Goal: Navigation & Orientation: Find specific page/section

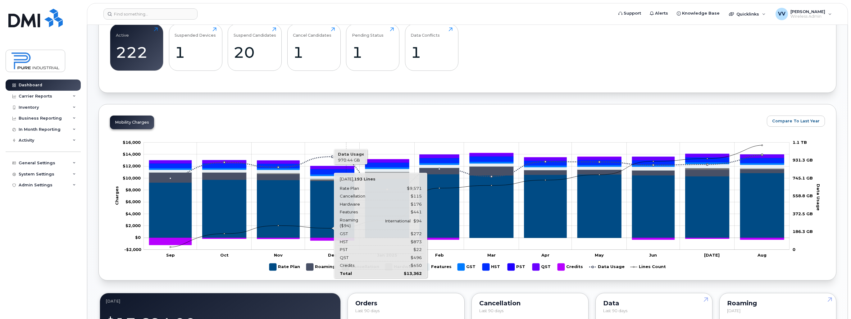
scroll to position [199, 0]
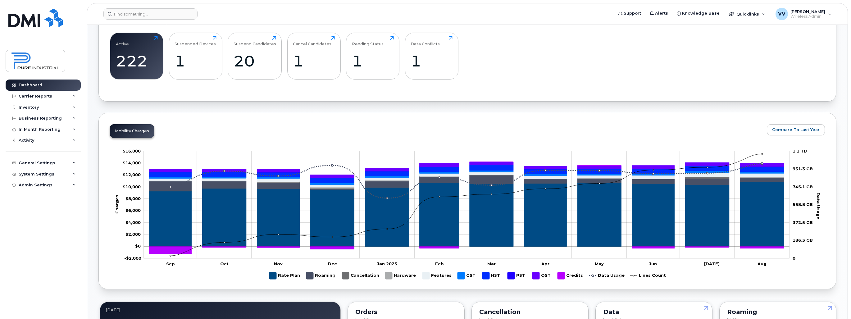
click at [806, 115] on div "Mobility Charges Compare To Last Year Zoom Out Charges $10,000 -$6,000 -$4,000 …" at bounding box center [467, 201] width 738 height 176
click at [765, 116] on div "Mobility Charges Compare To Last Year Zoom Out Charges $10,000 -$6,000 -$4,000 …" at bounding box center [467, 201] width 738 height 176
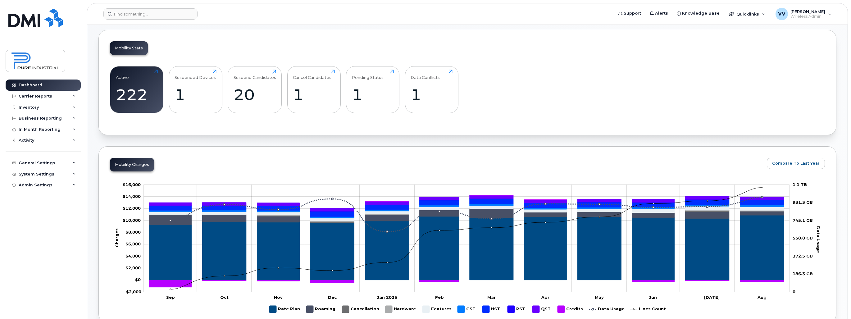
scroll to position [75, 0]
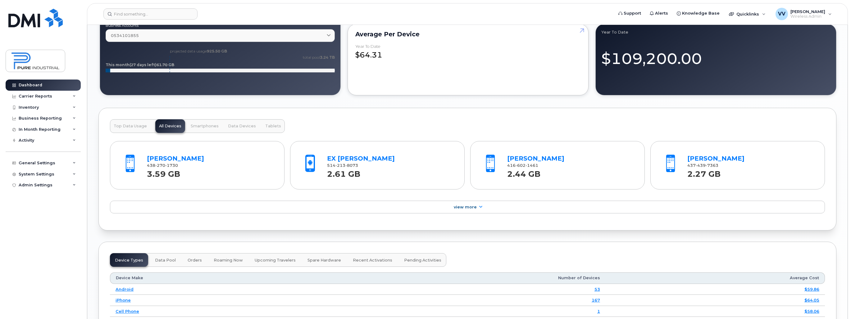
scroll to position [572, 0]
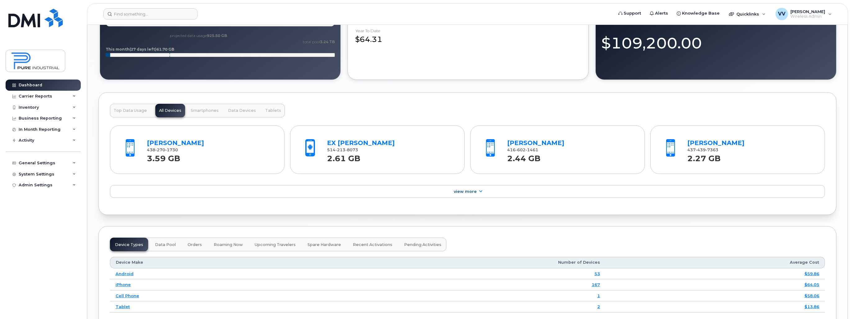
click at [287, 126] on div "Marlon-Ivan Barrera 438 270 1730 3.59 GB EX Neel Patel 514 213 8073 2.61 GB Hit…" at bounding box center [467, 148] width 715 height 51
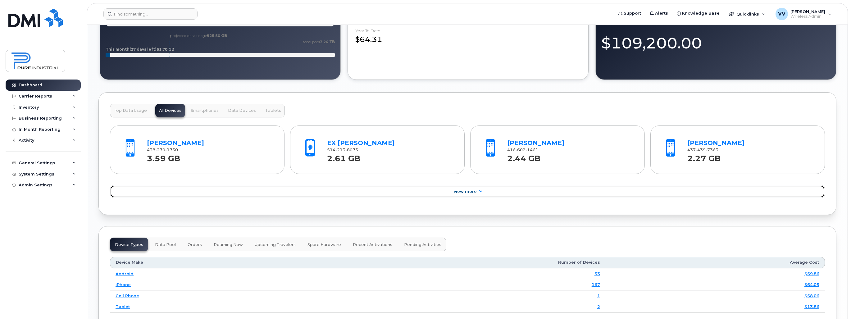
click at [468, 191] on span "View More" at bounding box center [465, 191] width 23 height 5
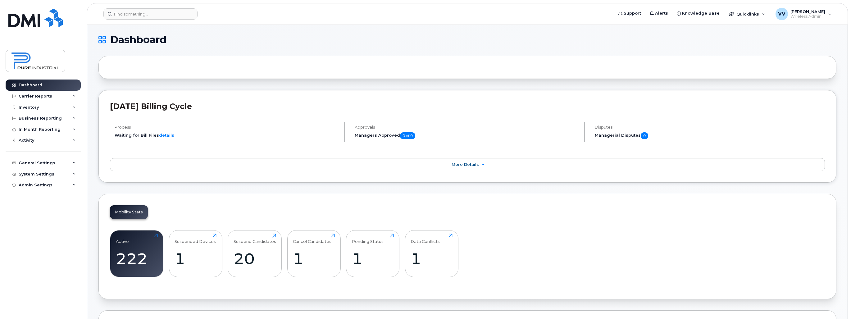
scroll to position [0, 0]
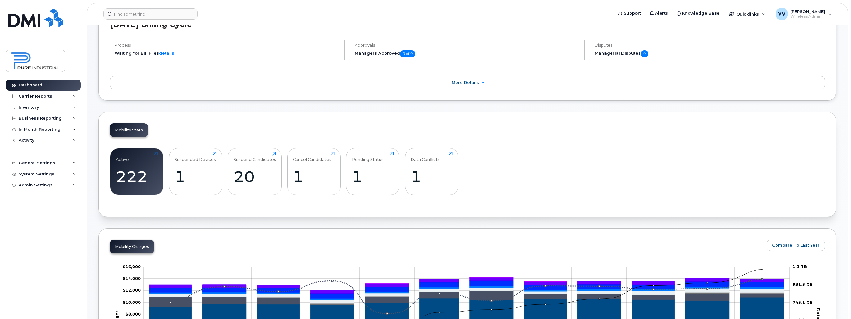
scroll to position [199, 0]
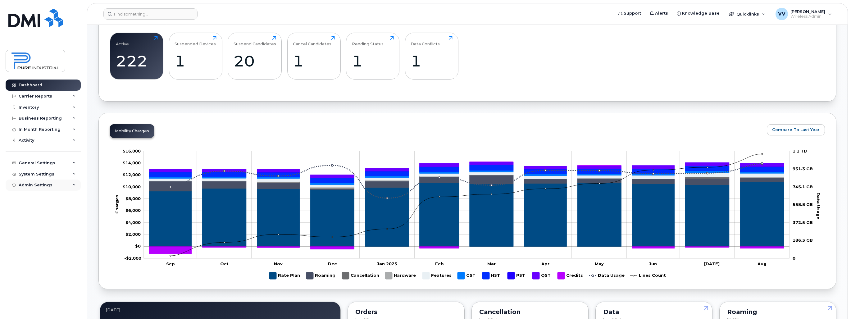
click at [73, 185] on icon at bounding box center [74, 185] width 3 height 3
click at [38, 220] on div "MDM/UEM Config" at bounding box center [39, 220] width 37 height 6
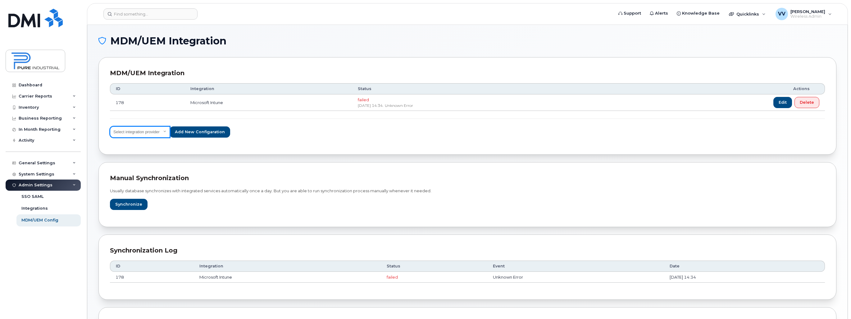
click at [162, 130] on select "Select integration provider IBM MaaS360 VMware AirWatch Microsoft Intune Mirado…" at bounding box center [140, 131] width 60 height 11
click at [784, 101] on span "Edit" at bounding box center [783, 102] width 8 height 6
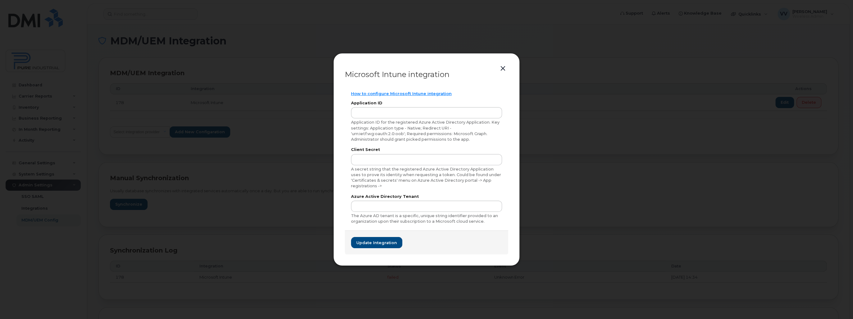
click at [504, 69] on button "button" at bounding box center [502, 68] width 9 height 9
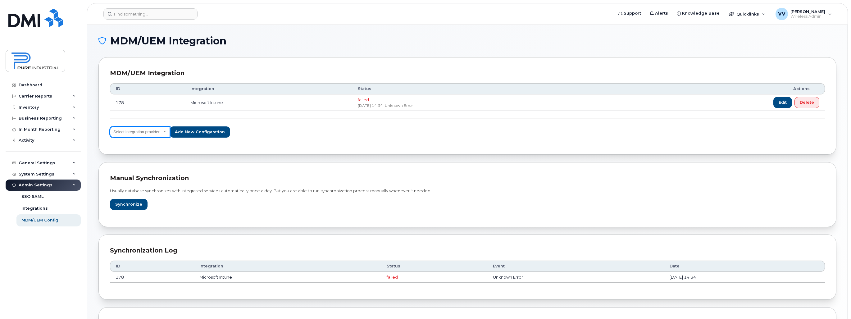
click at [162, 134] on select "Select integration provider IBM MaaS360 VMware AirWatch Microsoft Intune Mirado…" at bounding box center [140, 131] width 60 height 11
click at [222, 153] on div "MDM/UEM Integration ID Integration Status Actions 178 Microsoft Intune failed S…" at bounding box center [467, 106] width 738 height 98
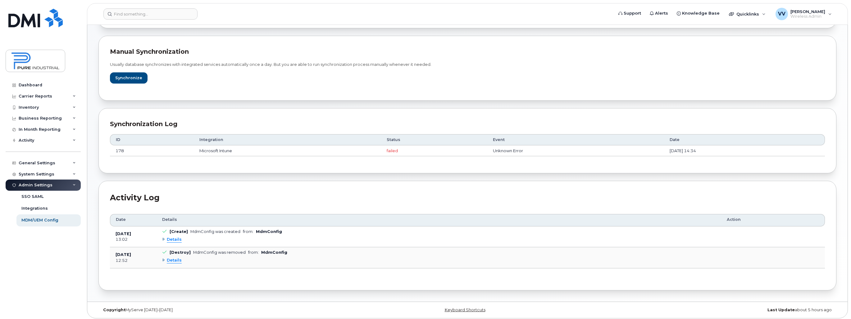
scroll to position [128, 0]
click at [164, 236] on div "Details" at bounding box center [172, 238] width 20 height 6
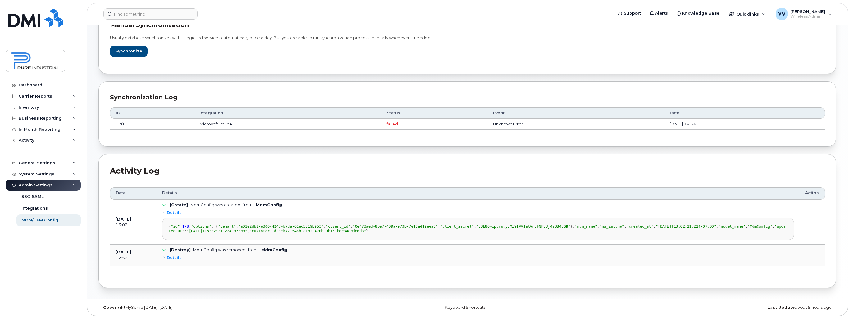
scroll to position [203, 0]
click at [162, 257] on div "Details" at bounding box center [172, 258] width 20 height 6
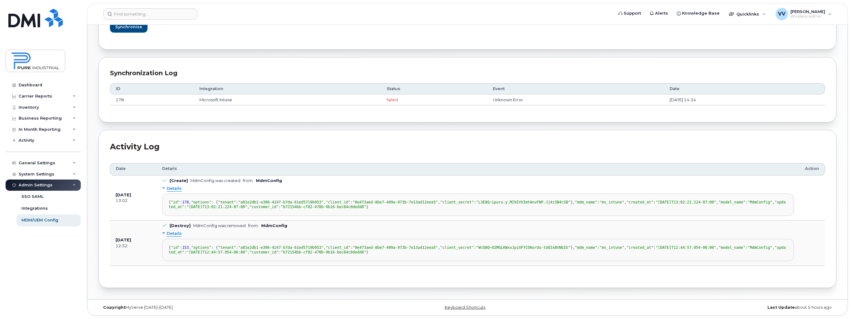
scroll to position [279, 0]
click at [164, 231] on div "Details" at bounding box center [172, 234] width 20 height 6
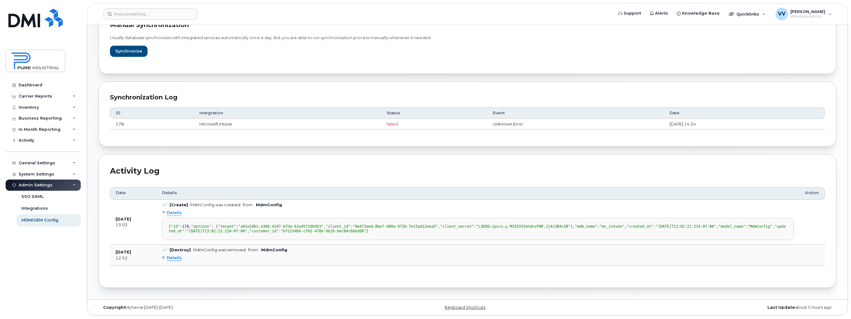
scroll to position [203, 0]
click at [164, 210] on div "Details" at bounding box center [172, 213] width 20 height 6
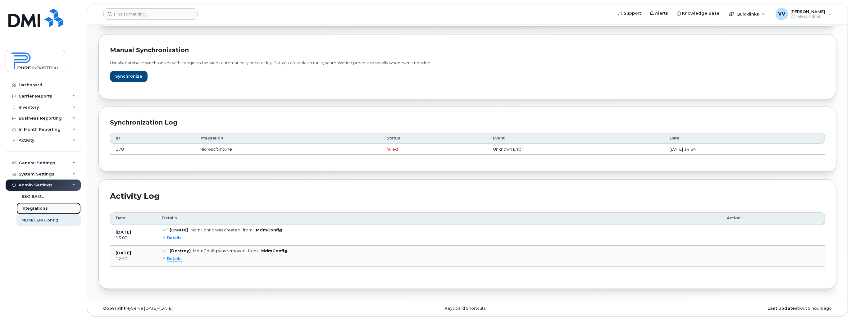
click at [32, 208] on div "Integrations" at bounding box center [34, 209] width 26 height 6
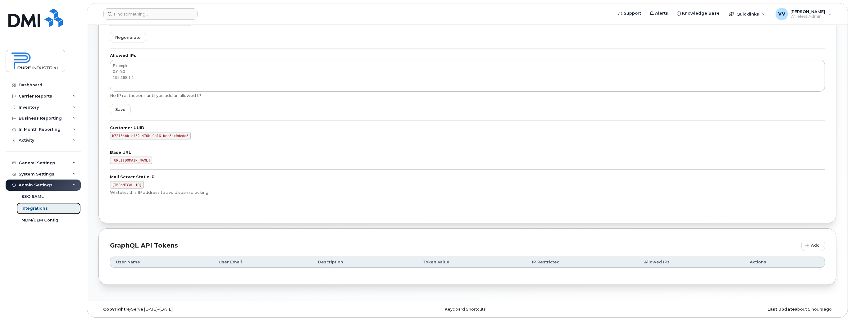
scroll to position [94, 0]
click at [29, 195] on div "SSO SAML" at bounding box center [32, 197] width 22 height 6
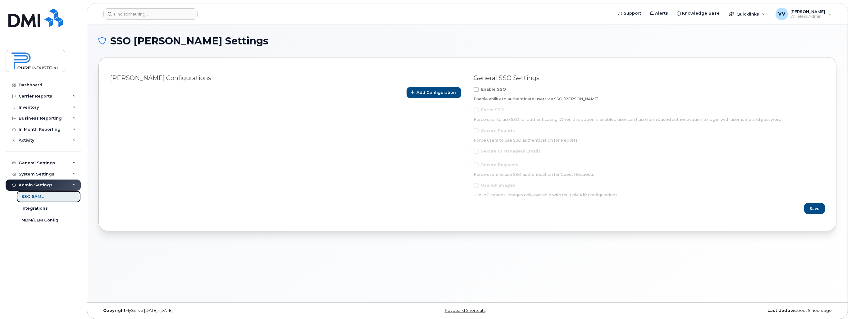
scroll to position [3, 0]
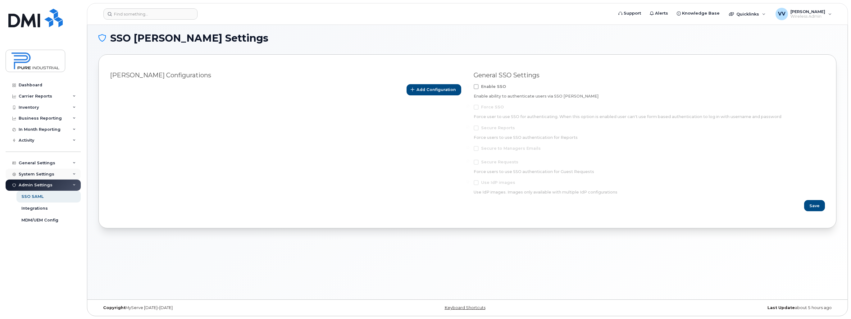
click at [73, 173] on icon at bounding box center [74, 174] width 3 height 3
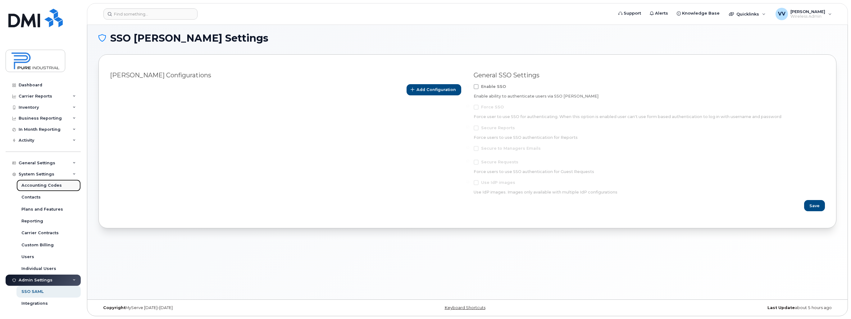
click at [38, 185] on div "Accounting Codes" at bounding box center [41, 186] width 40 height 6
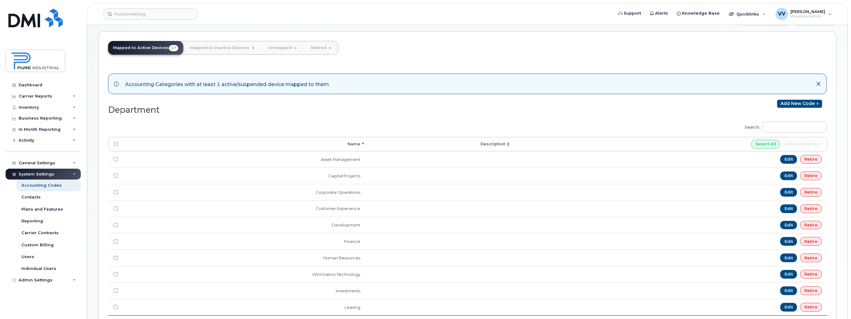
scroll to position [25, 0]
click at [73, 171] on div "System Settings" at bounding box center [43, 174] width 75 height 11
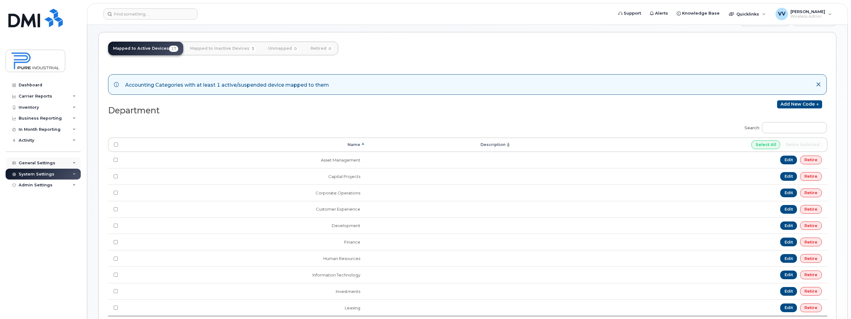
click at [76, 162] on div "General Settings" at bounding box center [43, 163] width 75 height 11
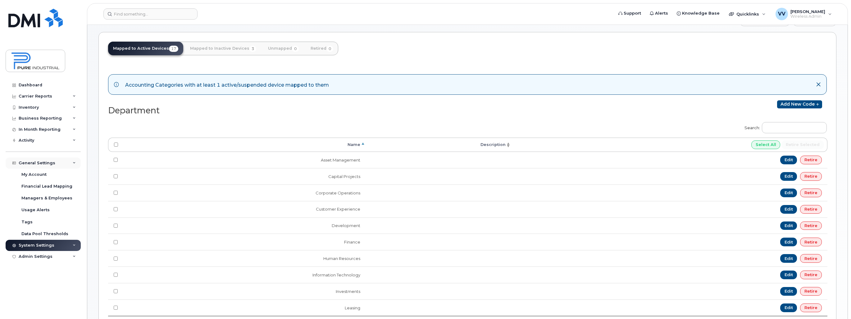
click at [70, 163] on div "General Settings" at bounding box center [43, 163] width 75 height 11
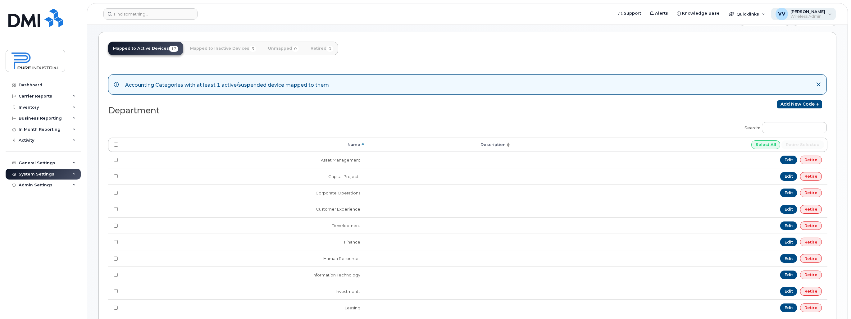
click at [829, 15] on div "VV Vincent Verbiloff Wireless Admin" at bounding box center [803, 14] width 65 height 12
click at [703, 31] on div "Accounting Codes Import from CSV Export to CSV" at bounding box center [467, 21] width 738 height 21
click at [705, 10] on link "Knowledge Base" at bounding box center [699, 13] width 52 height 12
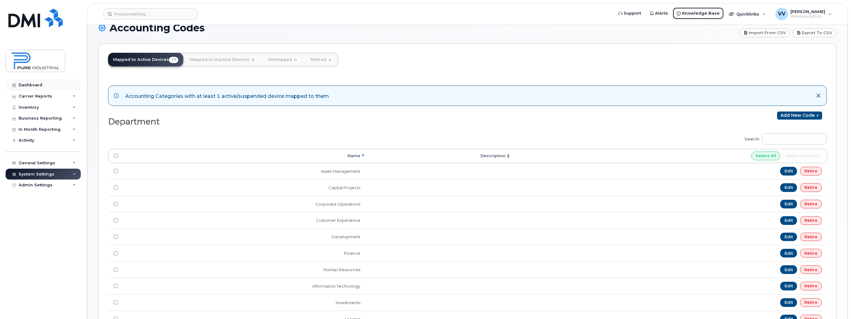
scroll to position [0, 0]
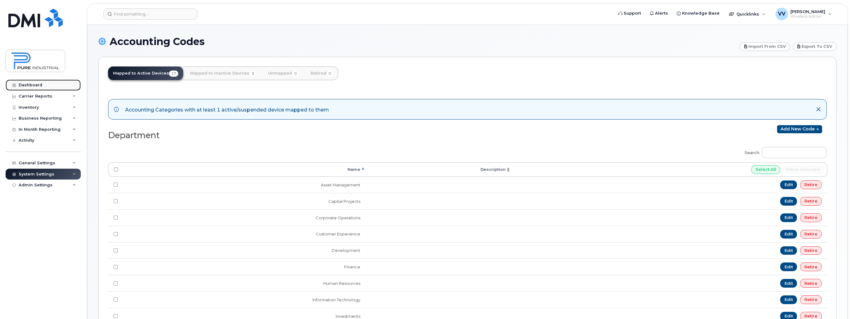
click at [34, 86] on div "Dashboard" at bounding box center [31, 85] width 24 height 5
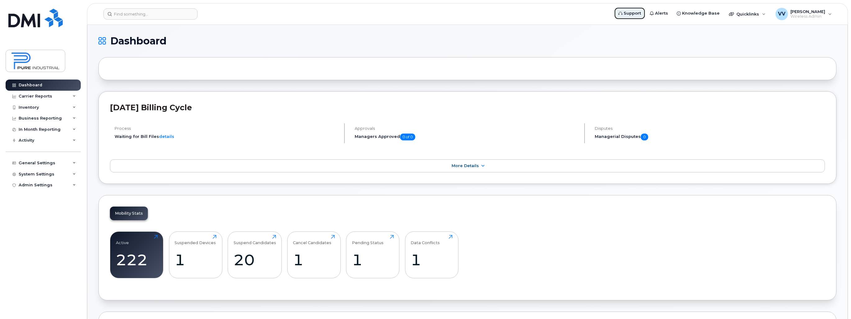
click at [636, 14] on span "Support" at bounding box center [632, 13] width 17 height 6
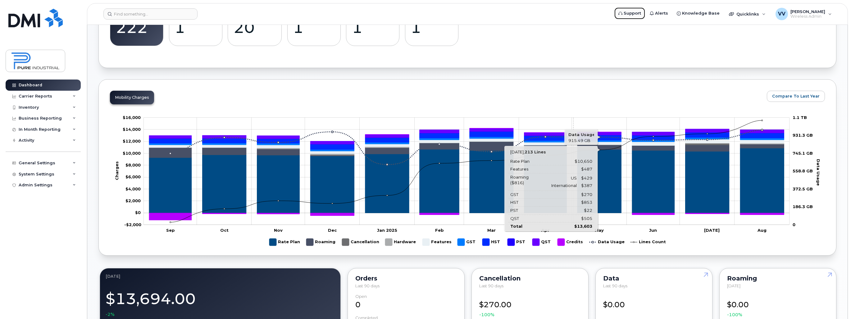
scroll to position [224, 0]
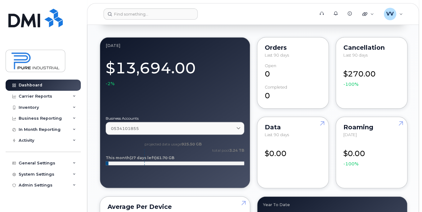
scroll to position [522, 0]
